Goal: Transaction & Acquisition: Purchase product/service

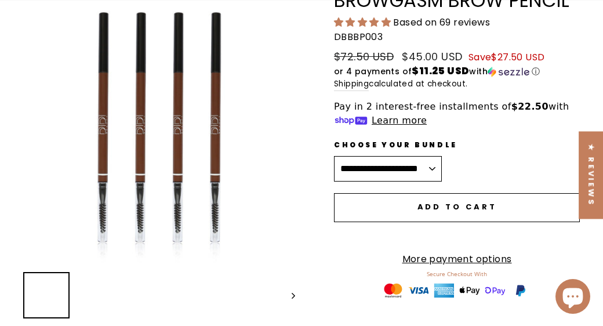
scroll to position [174, 0]
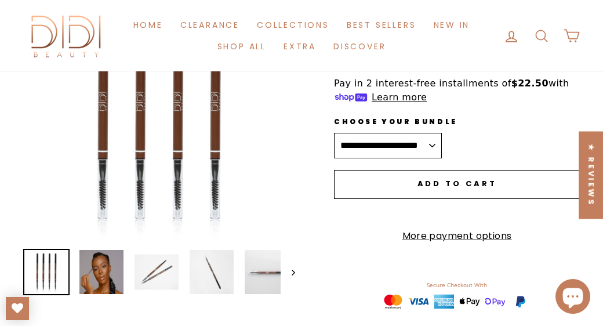
click at [420, 143] on select "**********" at bounding box center [388, 146] width 108 height 26
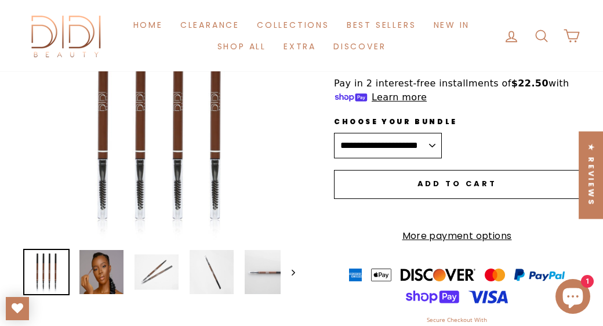
click at [485, 138] on form "**********" at bounding box center [457, 218] width 246 height 282
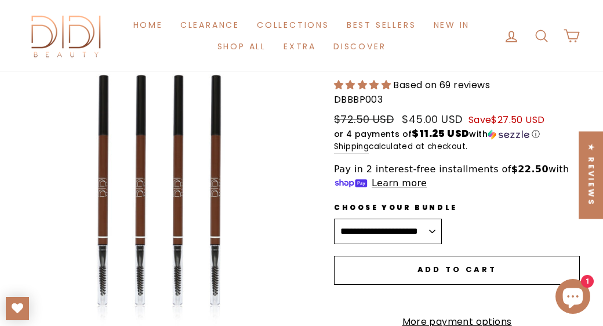
scroll to position [0, 0]
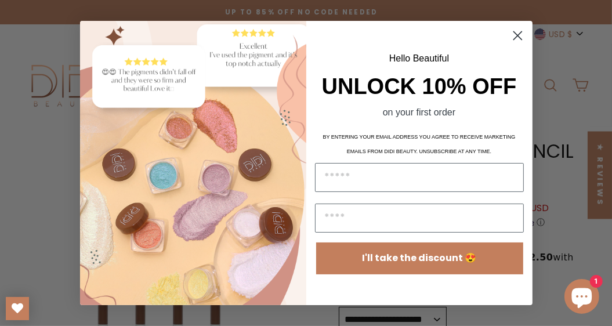
click at [517, 38] on circle "Close dialog" at bounding box center [516, 35] width 19 height 19
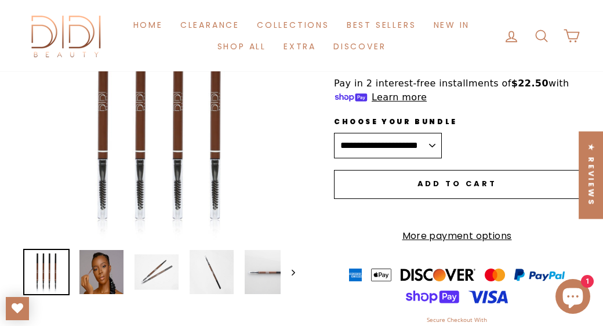
scroll to position [290, 0]
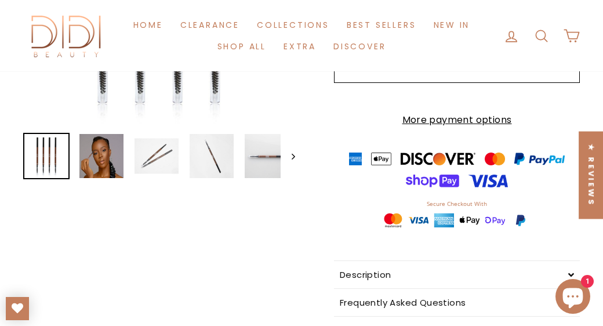
click at [42, 160] on img at bounding box center [46, 156] width 44 height 44
click at [37, 159] on img at bounding box center [46, 156] width 44 height 44
click at [145, 169] on img at bounding box center [157, 156] width 44 height 44
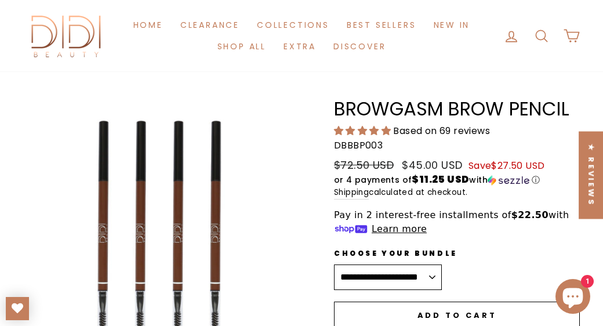
scroll to position [0, 0]
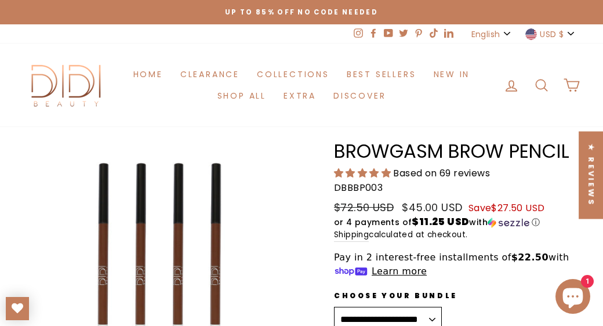
click at [414, 173] on span "Based on 69 reviews" at bounding box center [441, 172] width 97 height 13
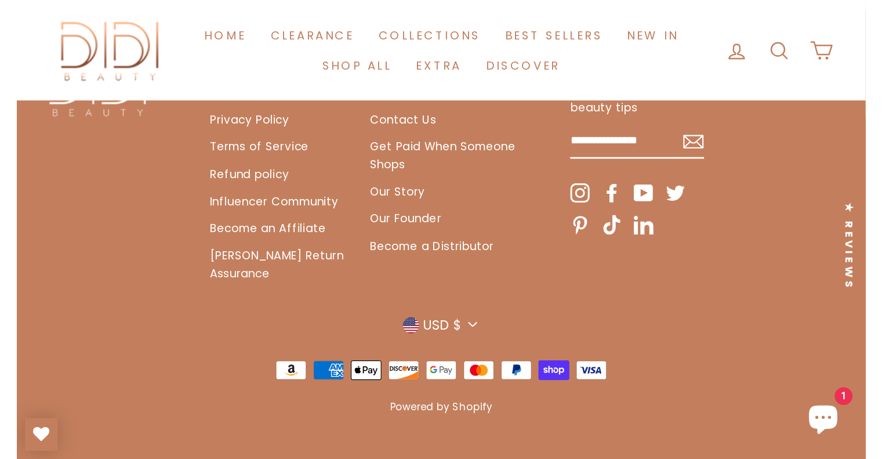
scroll to position [1691, 0]
